Goal: Use online tool/utility: Use online tool/utility

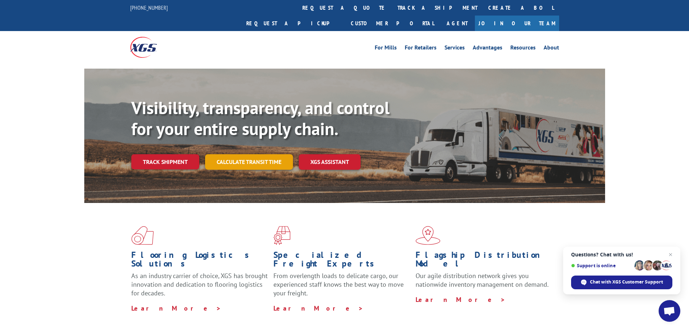
click at [223, 154] on link "Calculate transit time" at bounding box center [249, 162] width 88 height 16
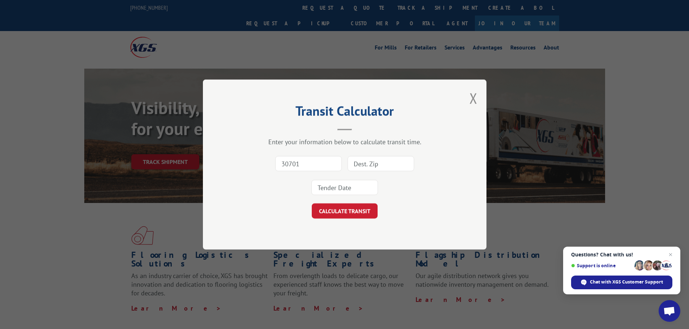
type input "30701"
type input "48226"
click at [366, 196] on div "30701 48226" at bounding box center [344, 176] width 211 height 48
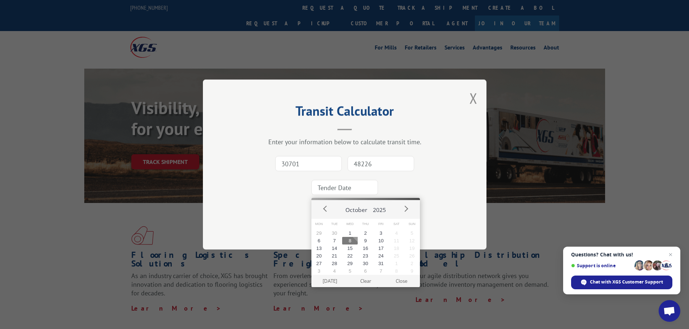
click at [360, 193] on input at bounding box center [344, 187] width 67 height 15
click at [364, 240] on button "9" at bounding box center [365, 241] width 16 height 8
type input "[DATE]"
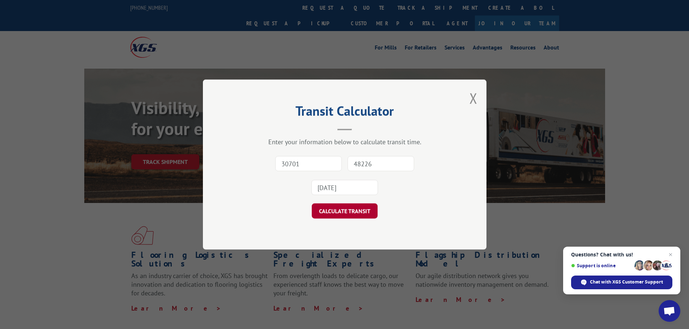
click at [351, 206] on button "CALCULATE TRANSIT" at bounding box center [345, 210] width 66 height 15
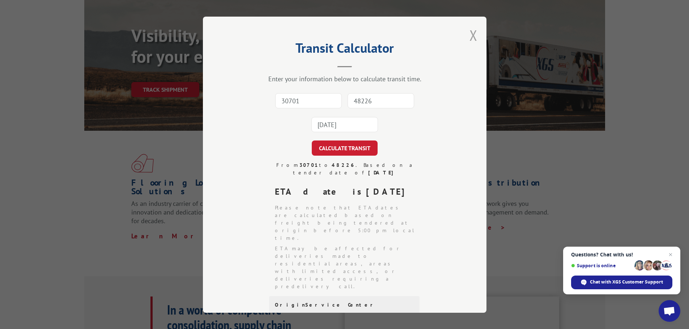
click at [469, 34] on button "Close modal" at bounding box center [473, 35] width 8 height 19
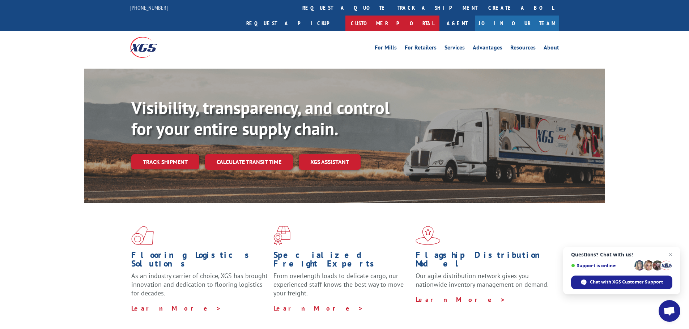
click at [439, 16] on link "Customer Portal" at bounding box center [392, 24] width 94 height 16
